Goal: Task Accomplishment & Management: Manage account settings

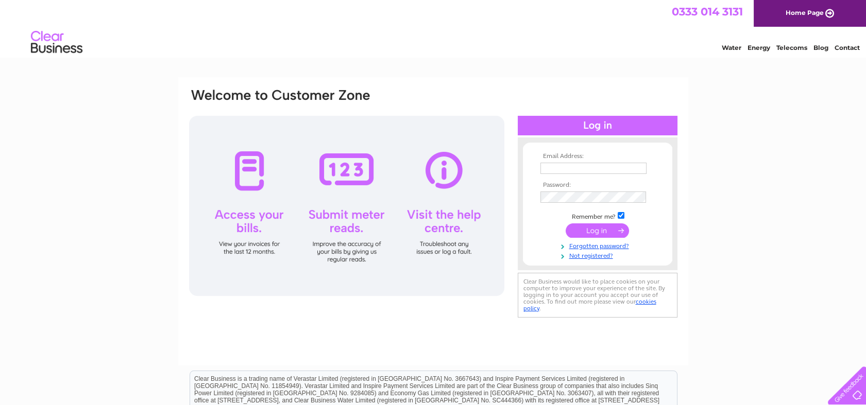
type input "office@fspotts.uk"
click at [601, 229] on input "submit" at bounding box center [597, 231] width 63 height 14
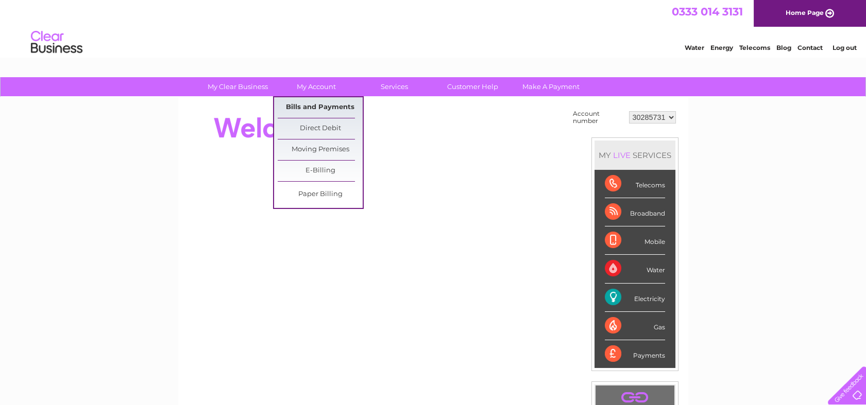
click at [337, 108] on link "Bills and Payments" at bounding box center [320, 107] width 85 height 21
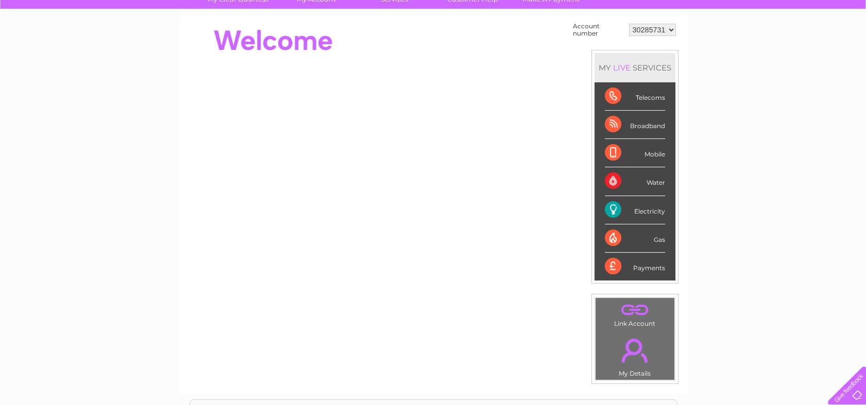
scroll to position [79, 0]
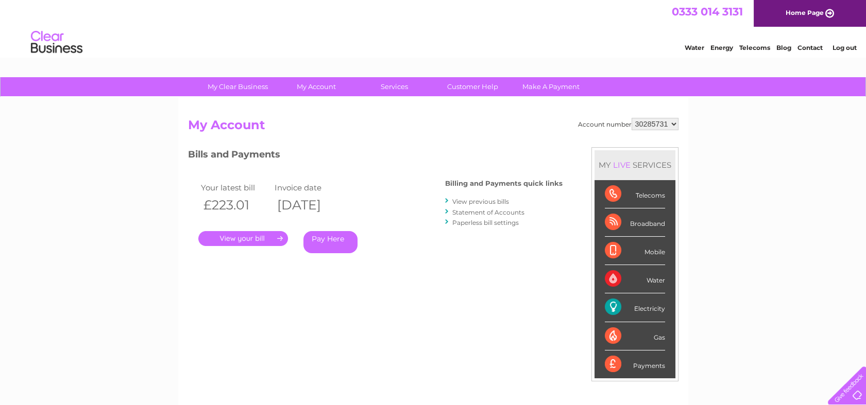
click at [240, 238] on link "." at bounding box center [243, 238] width 90 height 15
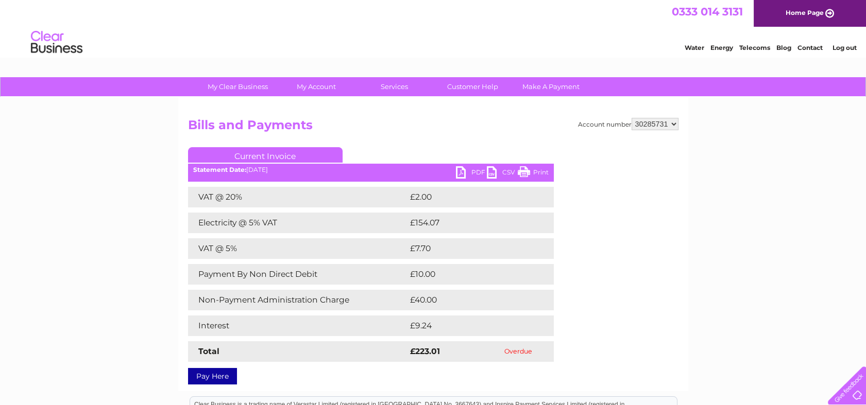
click at [453, 173] on div "Statement Date: [DATE]" at bounding box center [371, 169] width 366 height 7
click at [462, 169] on link "PDF" at bounding box center [471, 173] width 31 height 15
